Goal: Task Accomplishment & Management: Use online tool/utility

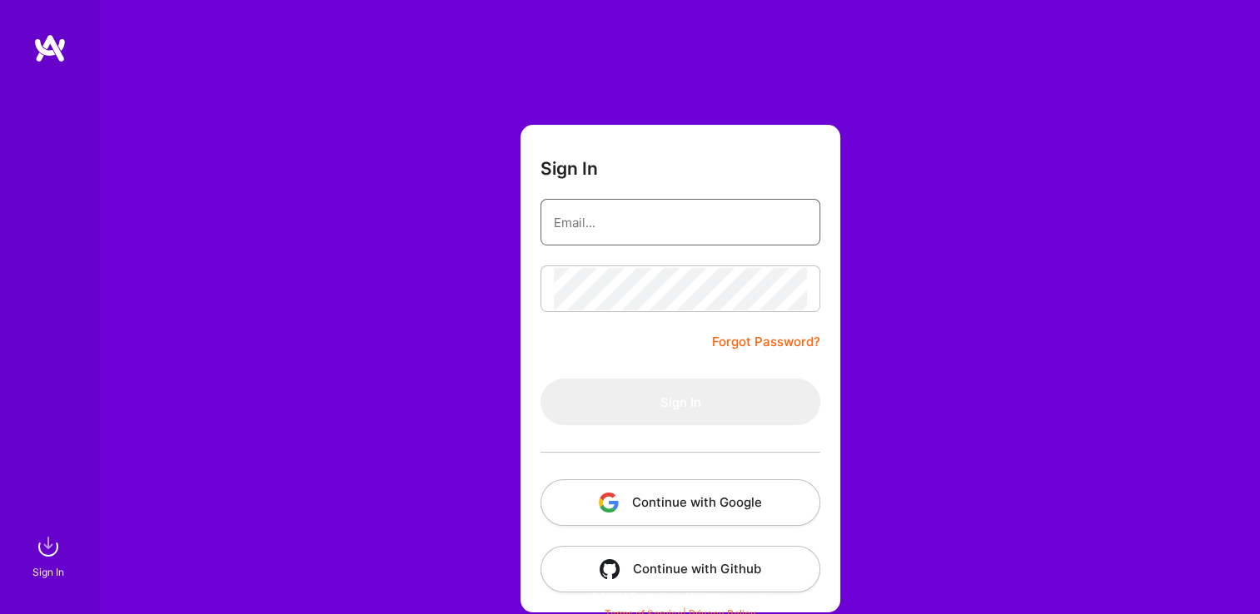
type input "[EMAIL_ADDRESS][DOMAIN_NAME]"
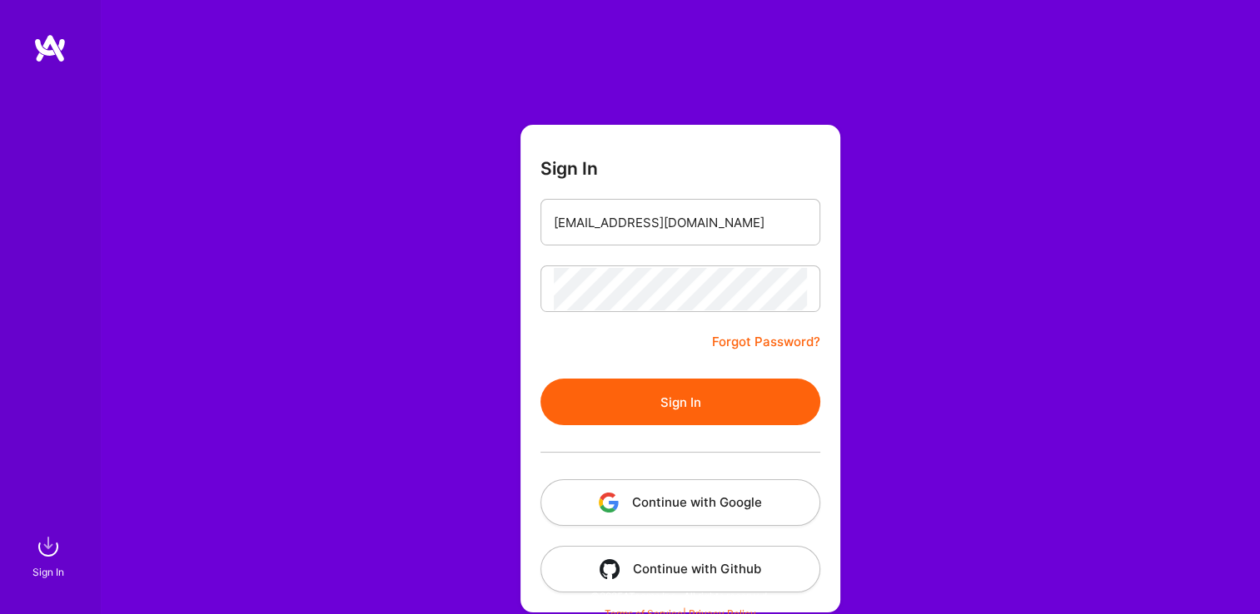
click at [583, 361] on form "Sign In [EMAIL_ADDRESS][DOMAIN_NAME] Forgot Password? Sign In Continue with Goo…" at bounding box center [680, 369] width 320 height 488
click at [573, 401] on button "Sign In" at bounding box center [680, 402] width 280 height 47
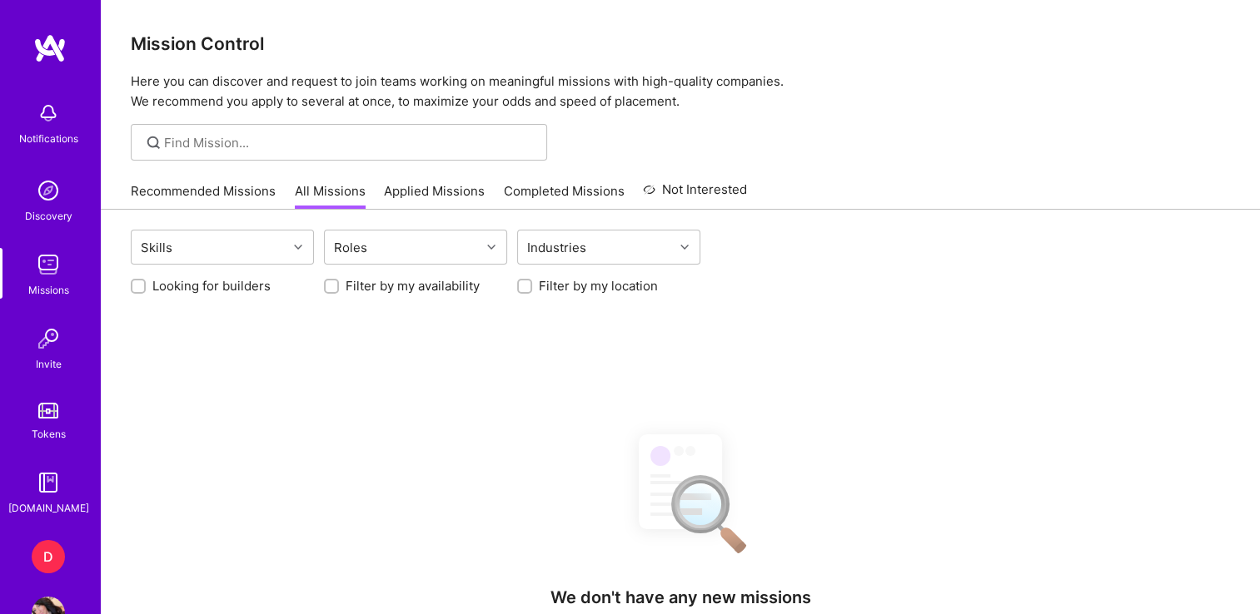
click at [42, 541] on div "D" at bounding box center [48, 556] width 33 height 33
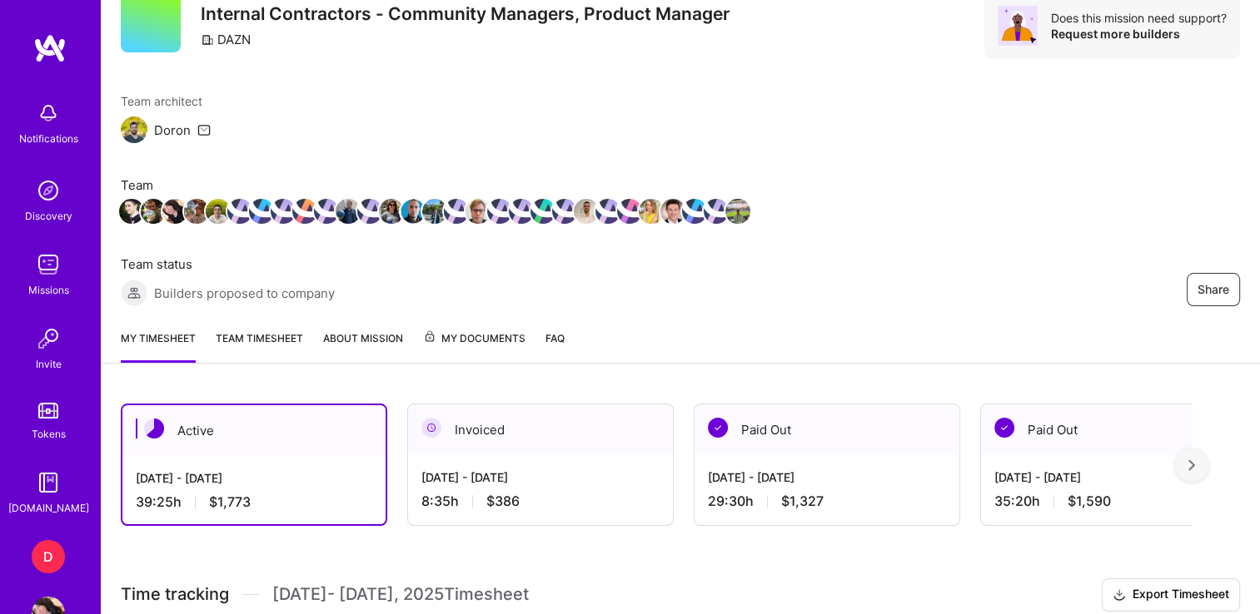
scroll to position [423, 0]
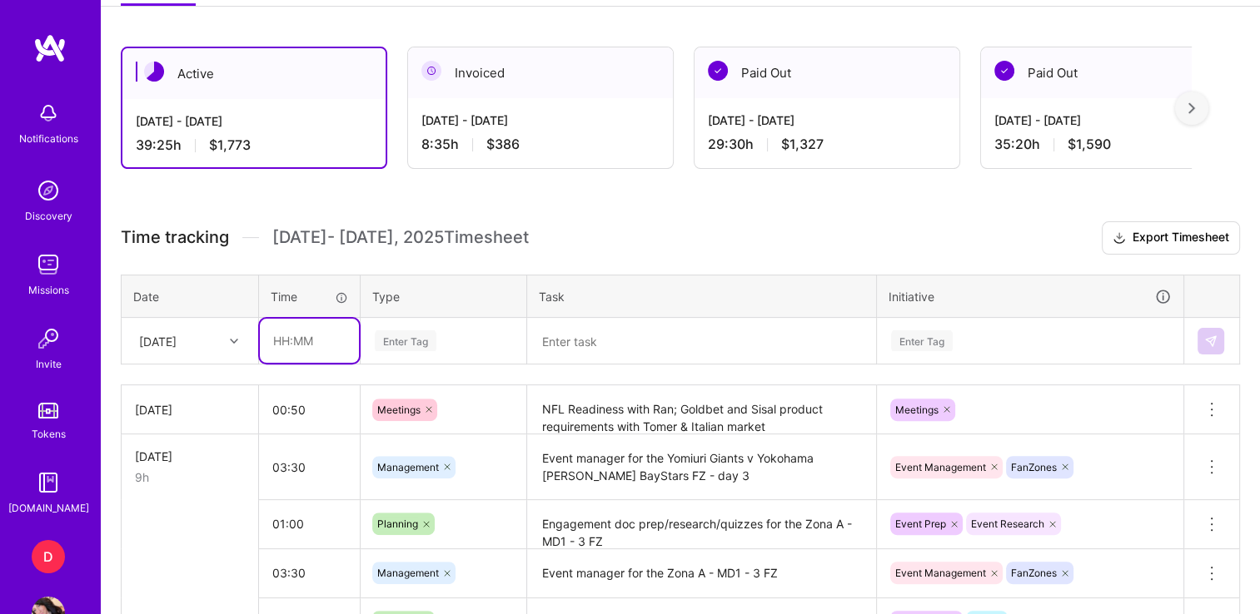
click at [279, 340] on input "text" at bounding box center [309, 341] width 99 height 44
type input "01:00"
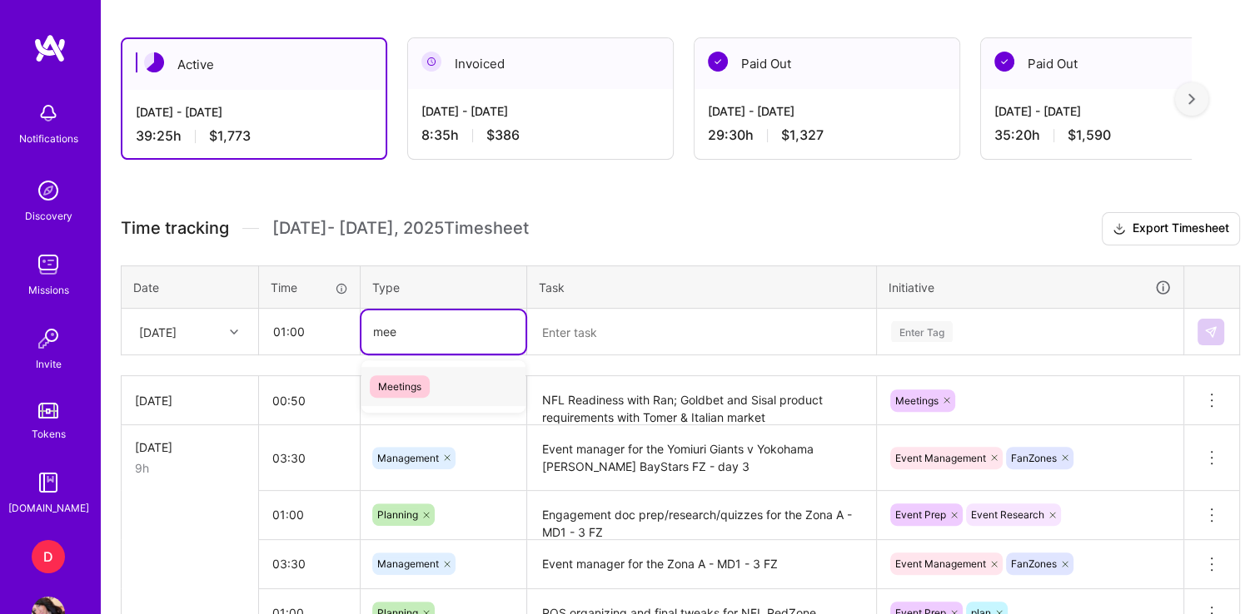
type input "meet"
click at [385, 389] on span "Meetings" at bounding box center [400, 386] width 60 height 22
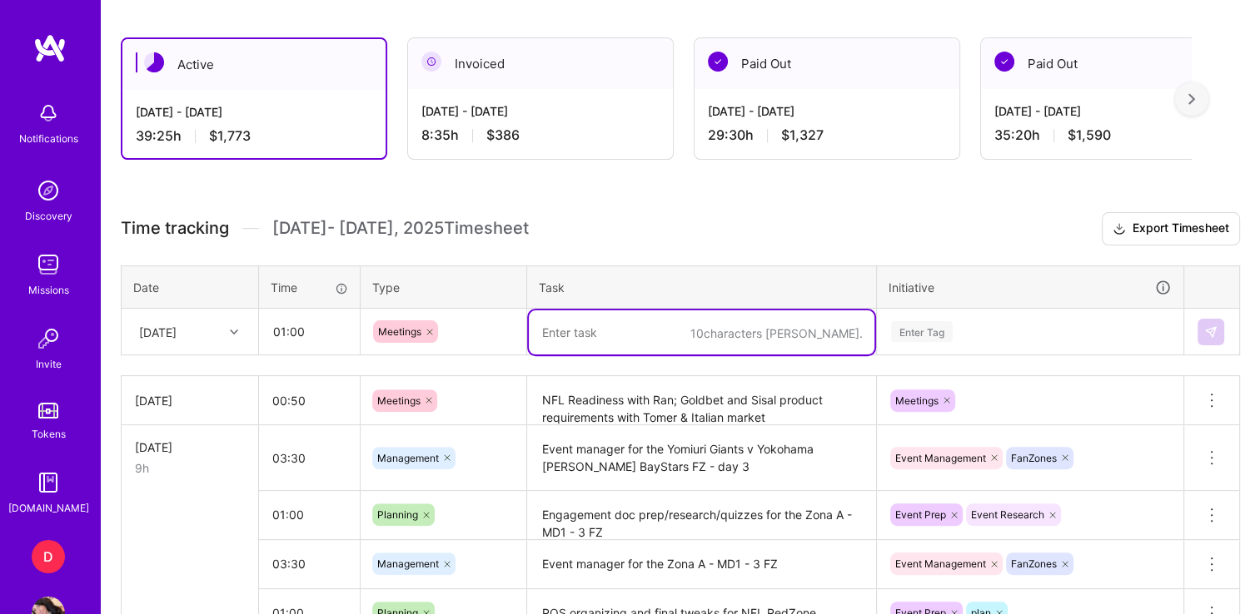
click at [568, 338] on textarea at bounding box center [702, 333] width 346 height 44
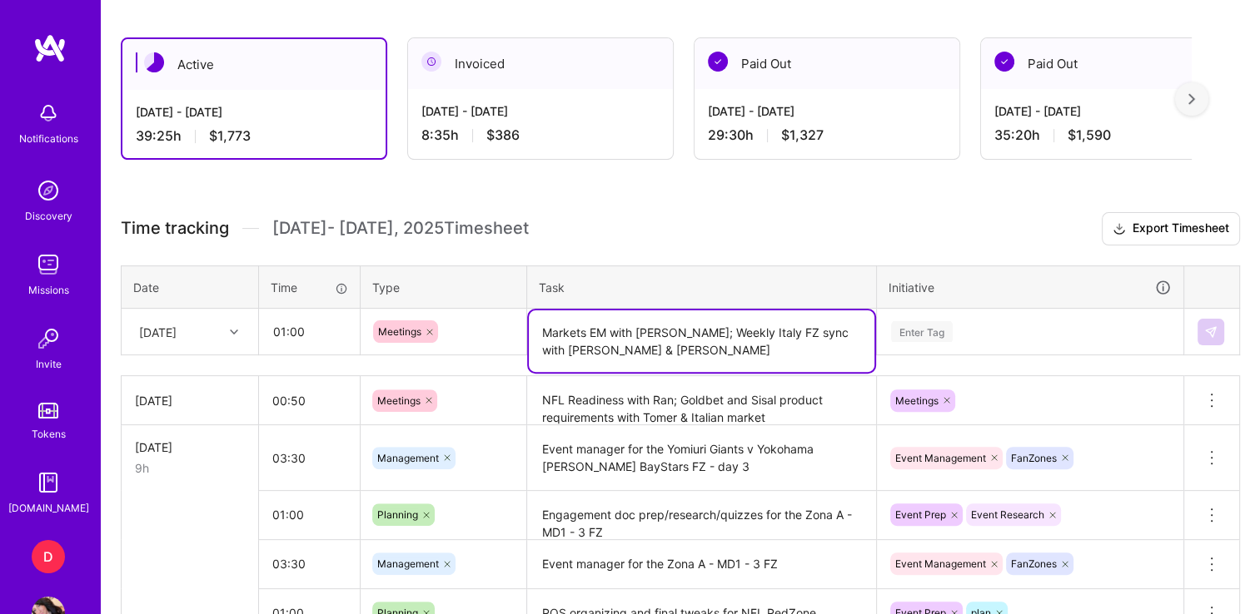
type textarea "Markets EM with [PERSON_NAME]; Weekly Italy FZ sync with [PERSON_NAME] & [PERSO…"
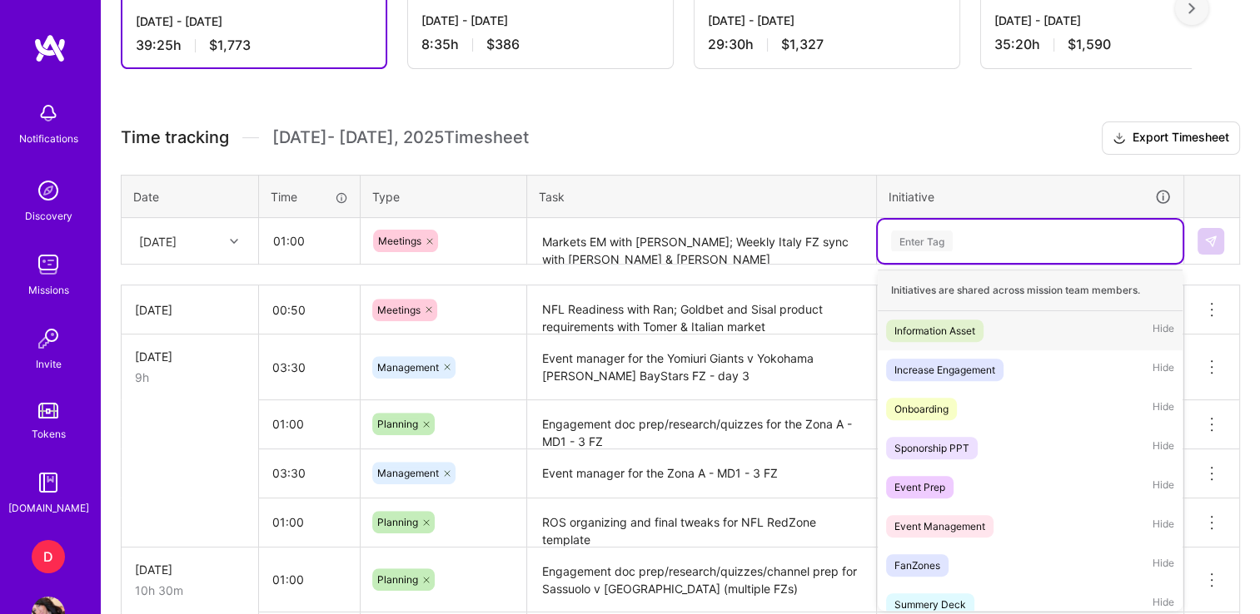
scroll to position [523, 0]
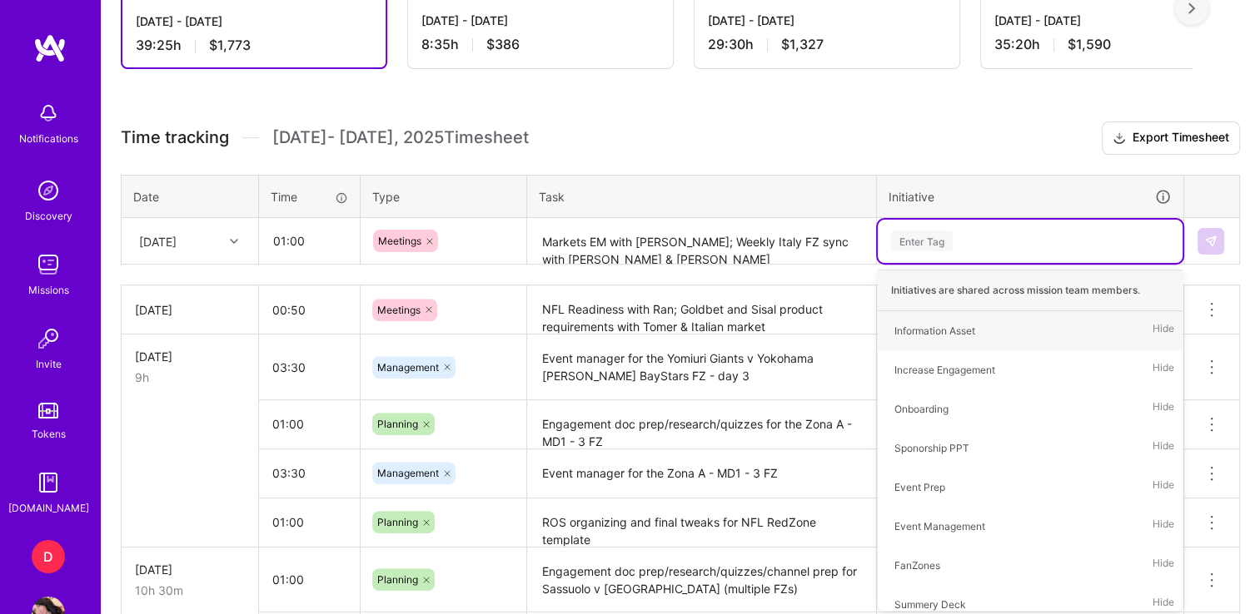
click at [974, 231] on div "Enter Tag" at bounding box center [1029, 241] width 281 height 21
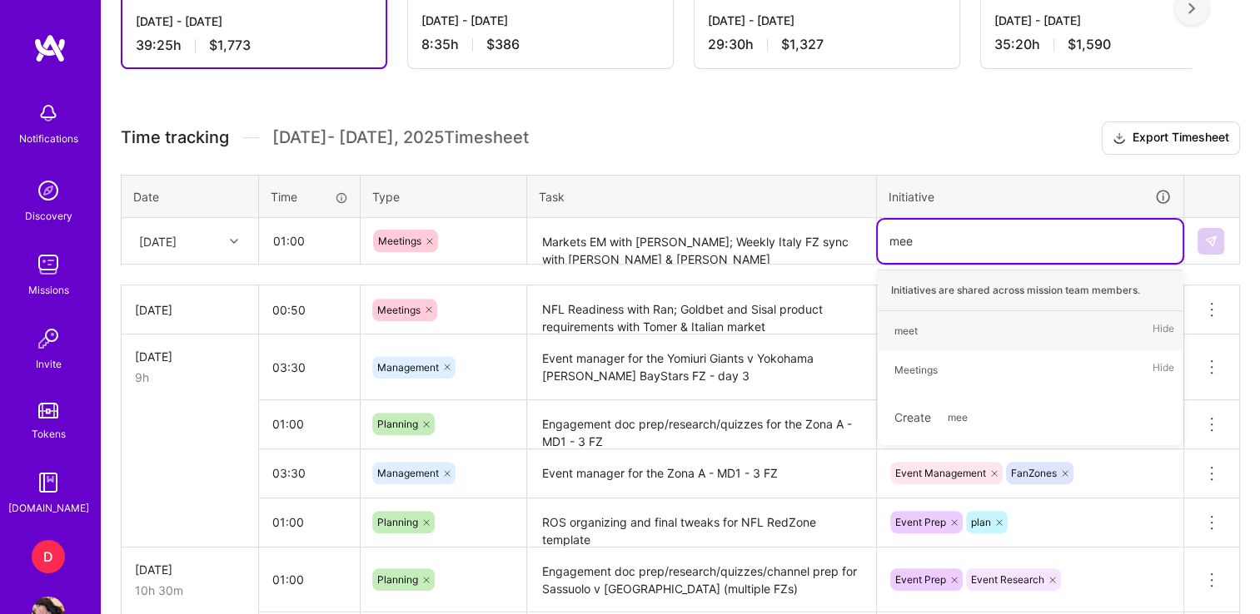
type input "meet"
click at [909, 370] on div "Meetings" at bounding box center [915, 369] width 43 height 17
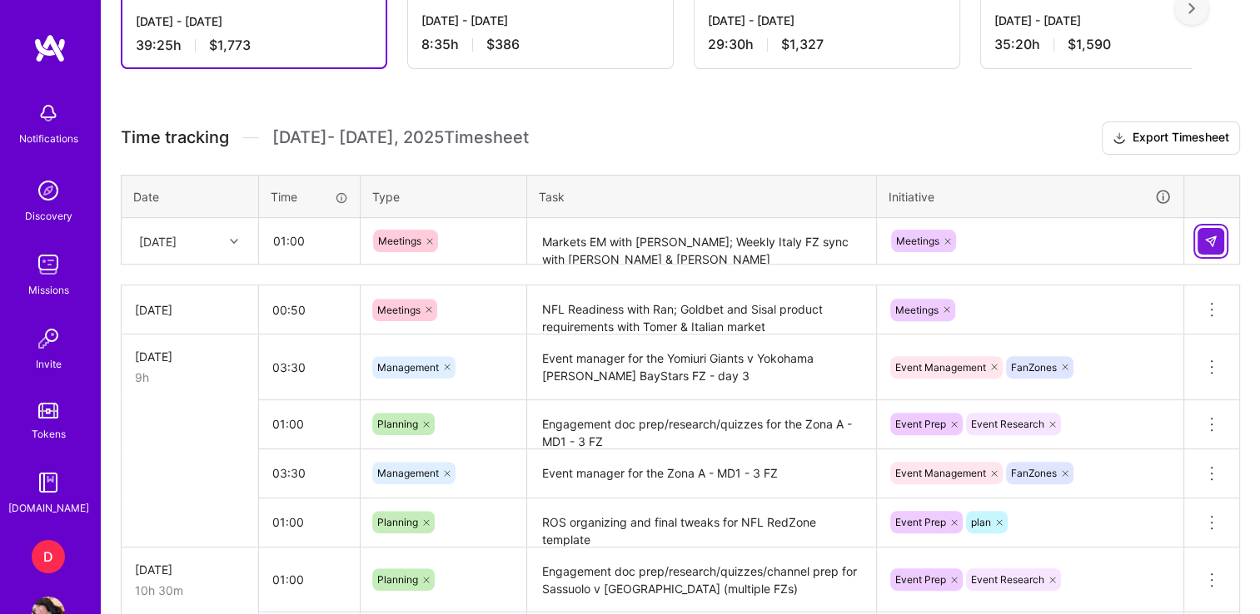
click at [1214, 235] on img at bounding box center [1210, 241] width 13 height 13
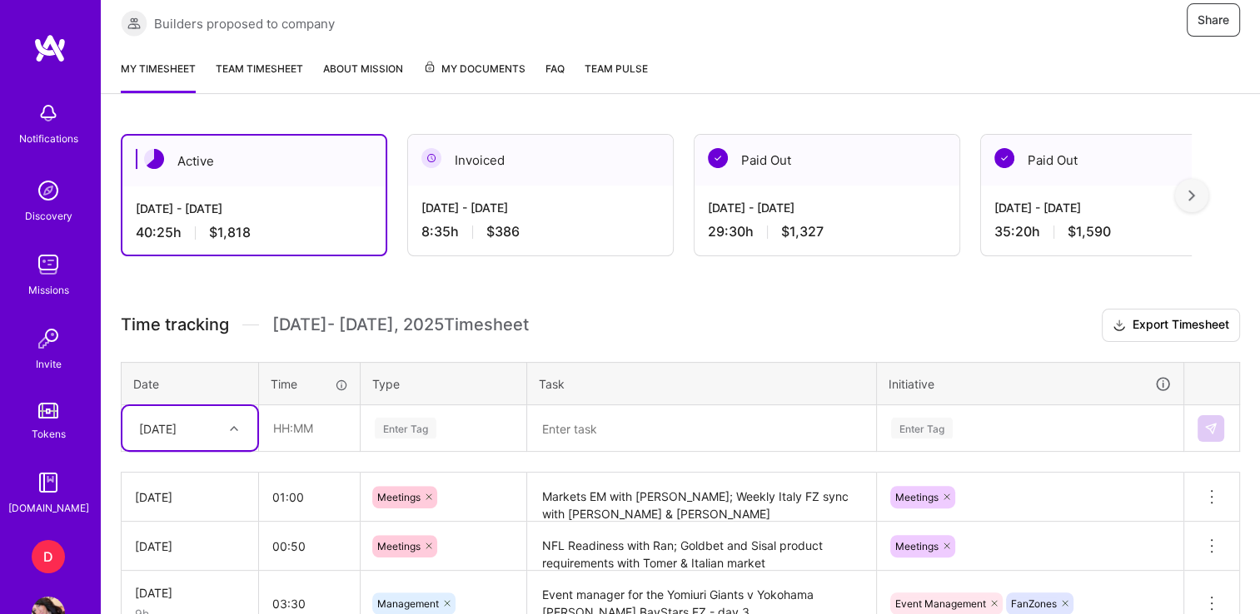
scroll to position [334, 0]
